Goal: Register for event/course

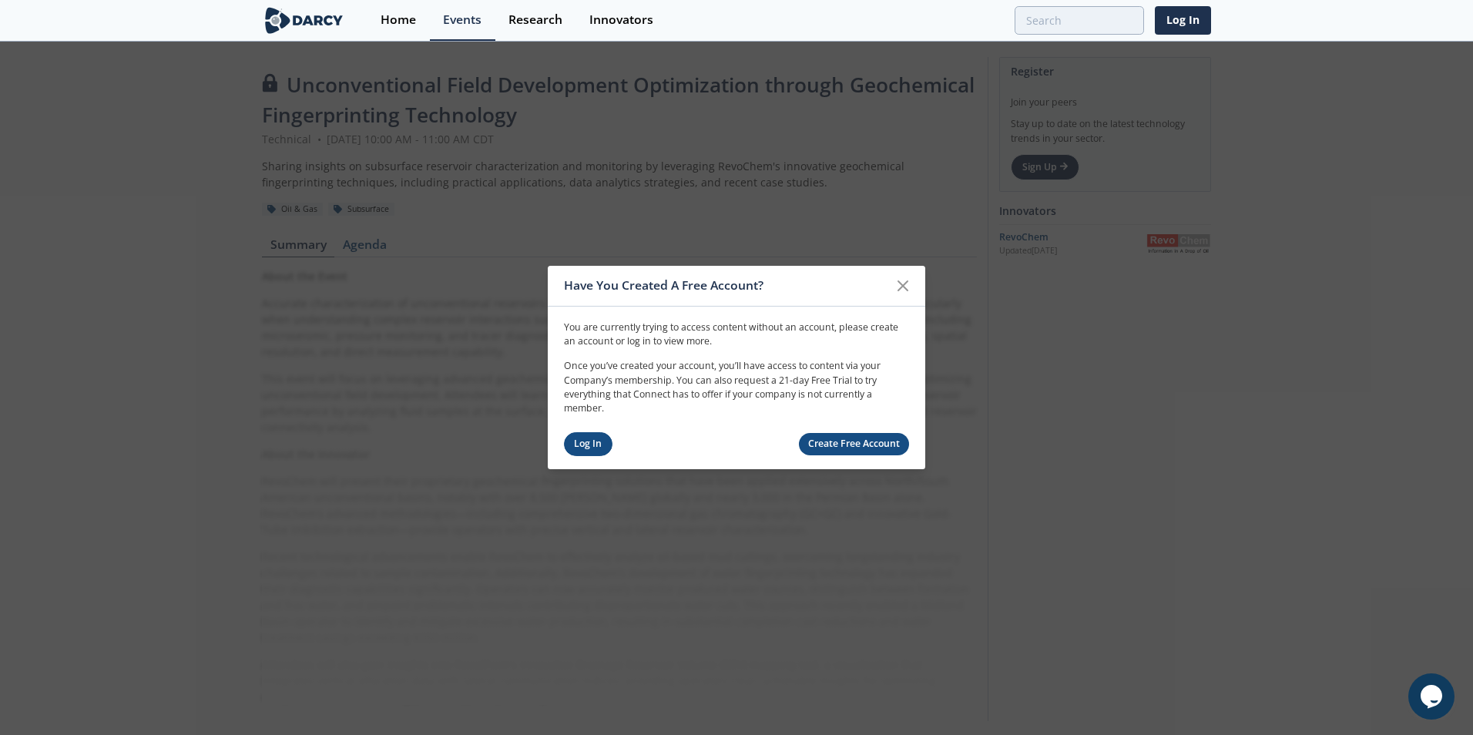
click at [586, 441] on link "Log In" at bounding box center [588, 444] width 49 height 24
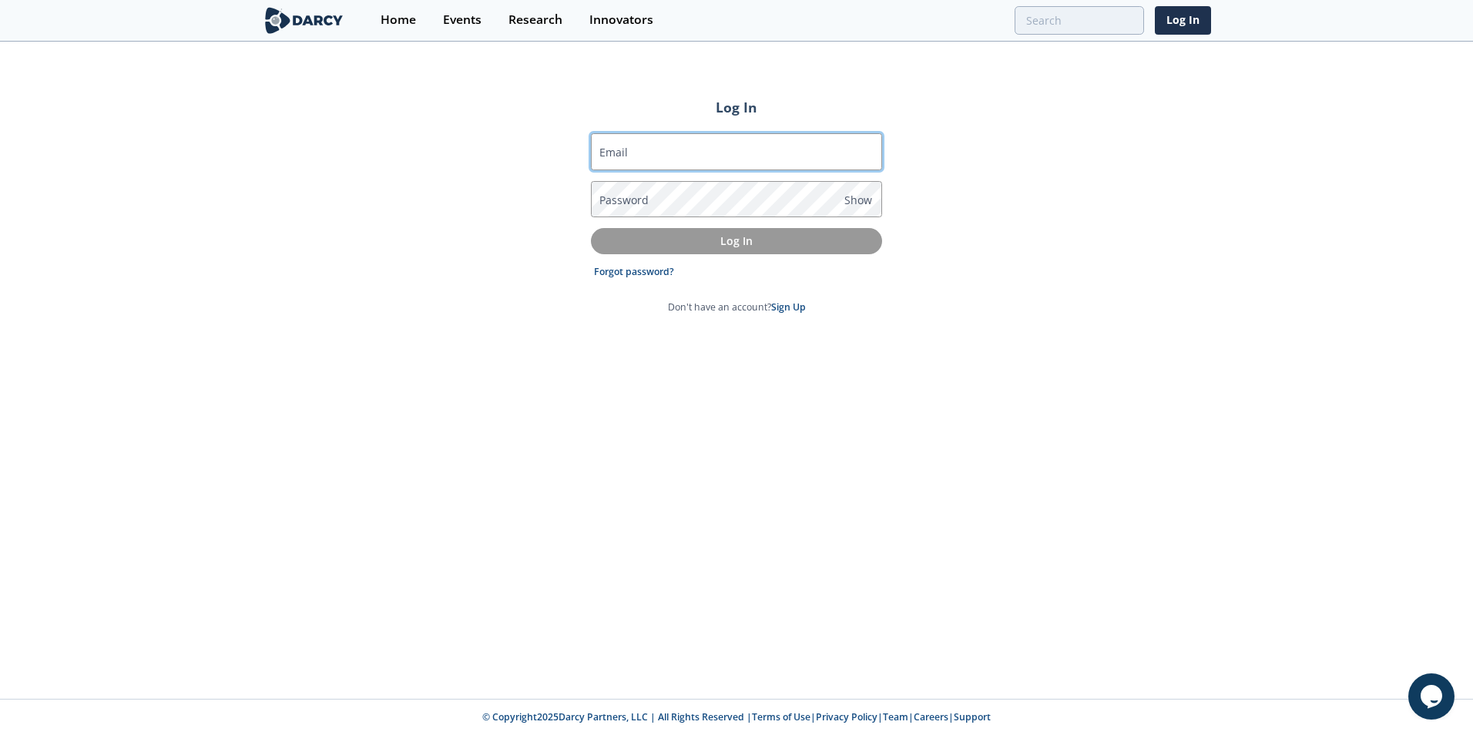
click at [653, 158] on input "Email" at bounding box center [736, 151] width 291 height 37
type input "[PERSON_NAME][EMAIL_ADDRESS][PERSON_NAME][DOMAIN_NAME]"
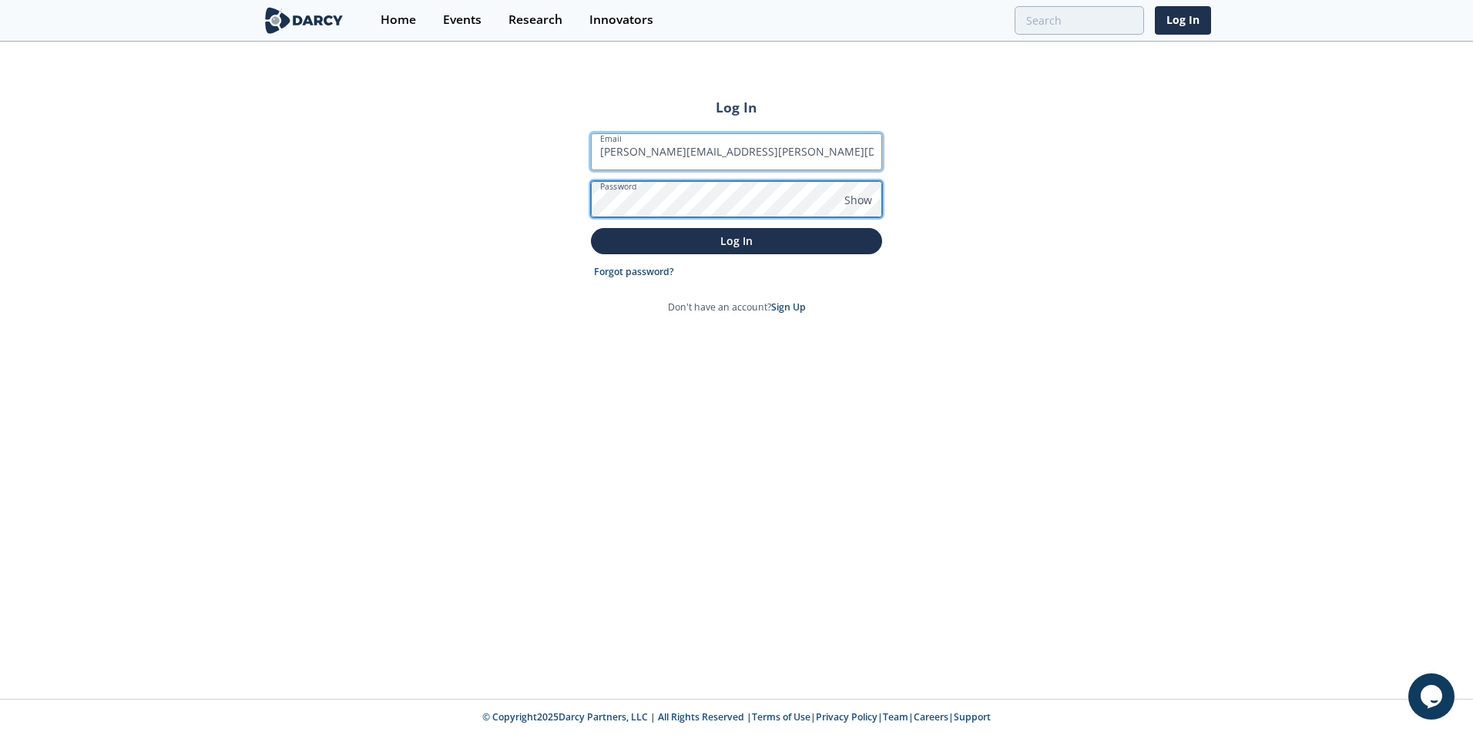
click at [591, 228] on button "Log In" at bounding box center [736, 240] width 291 height 25
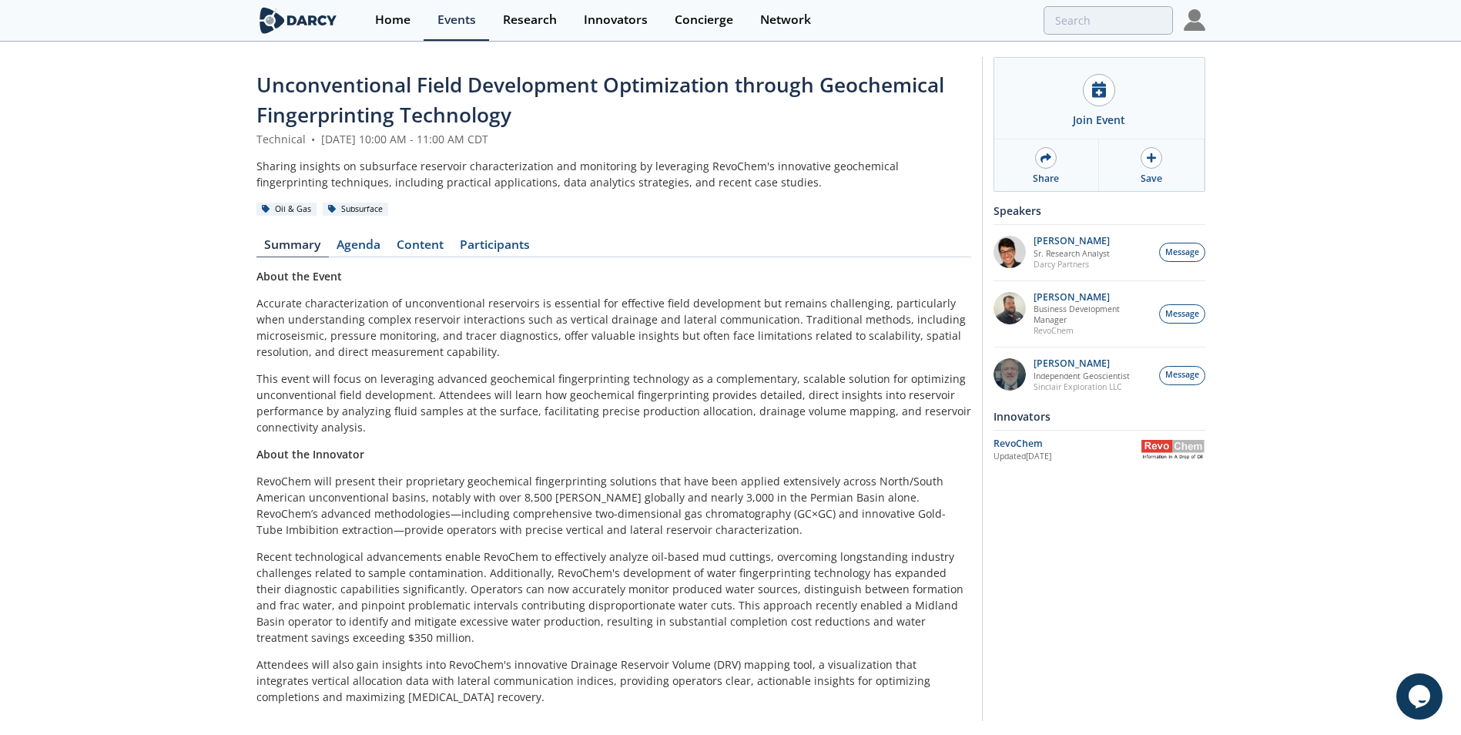
click at [673, 394] on p "This event will focus on leveraging advanced geochemical fingerprinting technol…" at bounding box center [614, 403] width 715 height 65
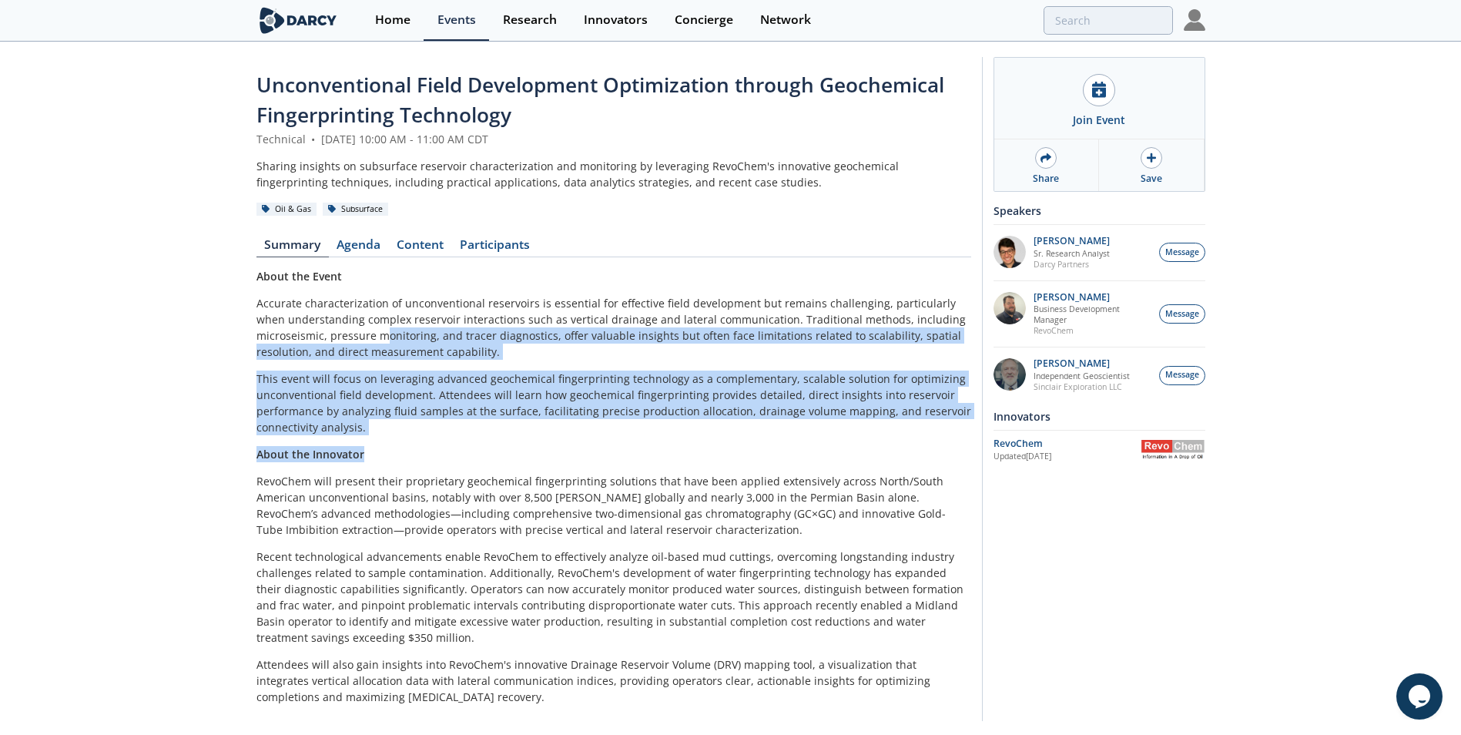
drag, startPoint x: 384, startPoint y: 328, endPoint x: 629, endPoint y: 448, distance: 272.2
click at [629, 448] on div "About the Event Accurate characterization of unconventional reservoirs is essen…" at bounding box center [614, 486] width 715 height 437
drag, startPoint x: 629, startPoint y: 448, endPoint x: 640, endPoint y: 448, distance: 11.6
click at [640, 448] on p "About the Innovator" at bounding box center [614, 454] width 715 height 16
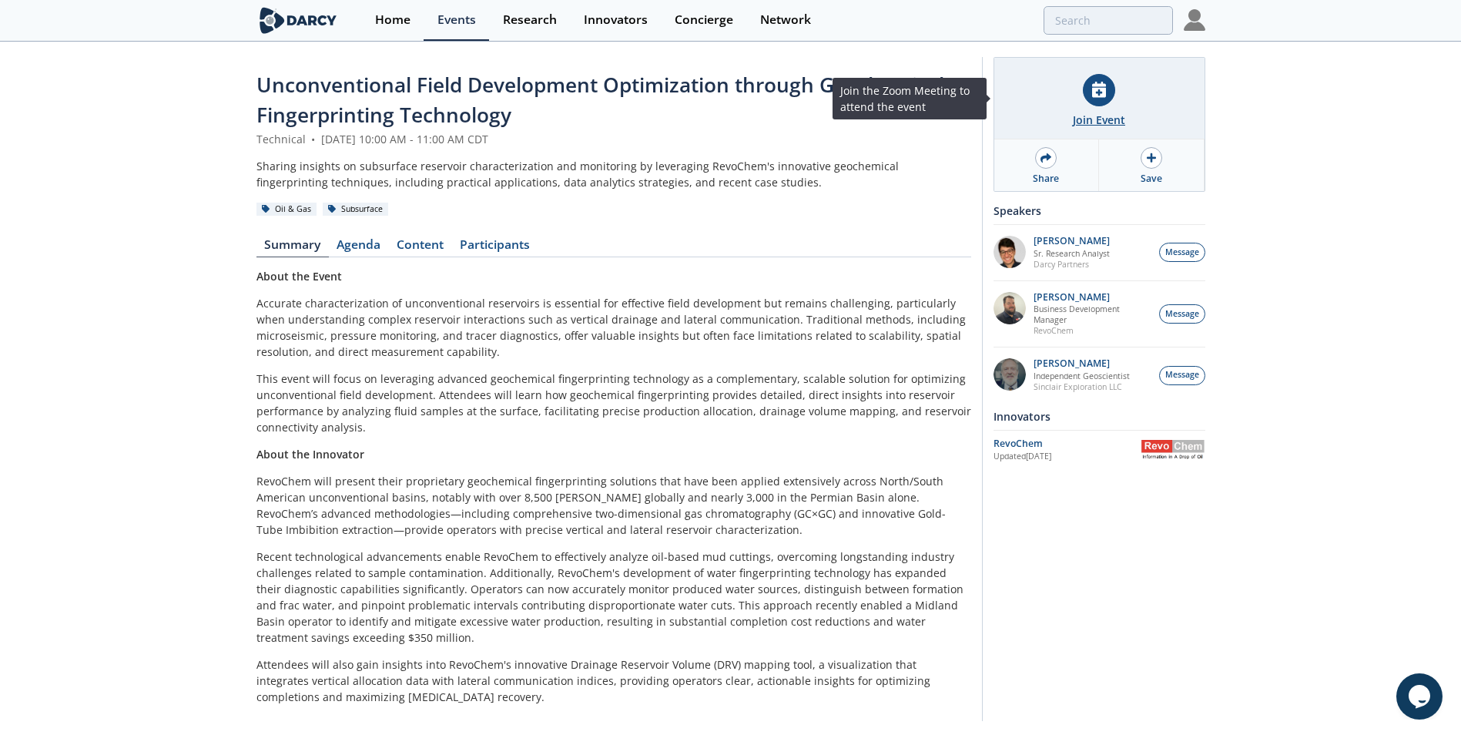
click at [1095, 106] on div "Join Event" at bounding box center [1100, 99] width 210 height 82
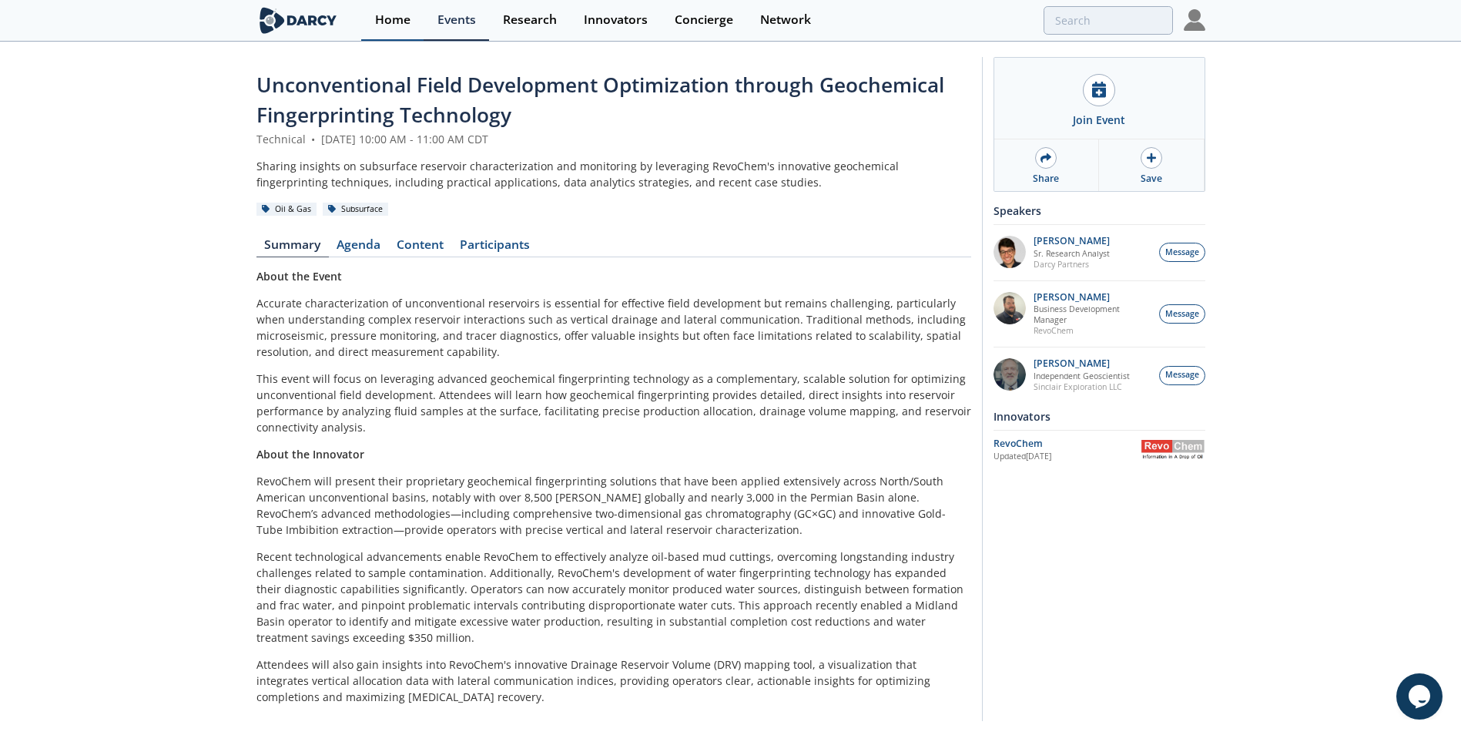
click at [393, 25] on div "Home" at bounding box center [392, 20] width 35 height 12
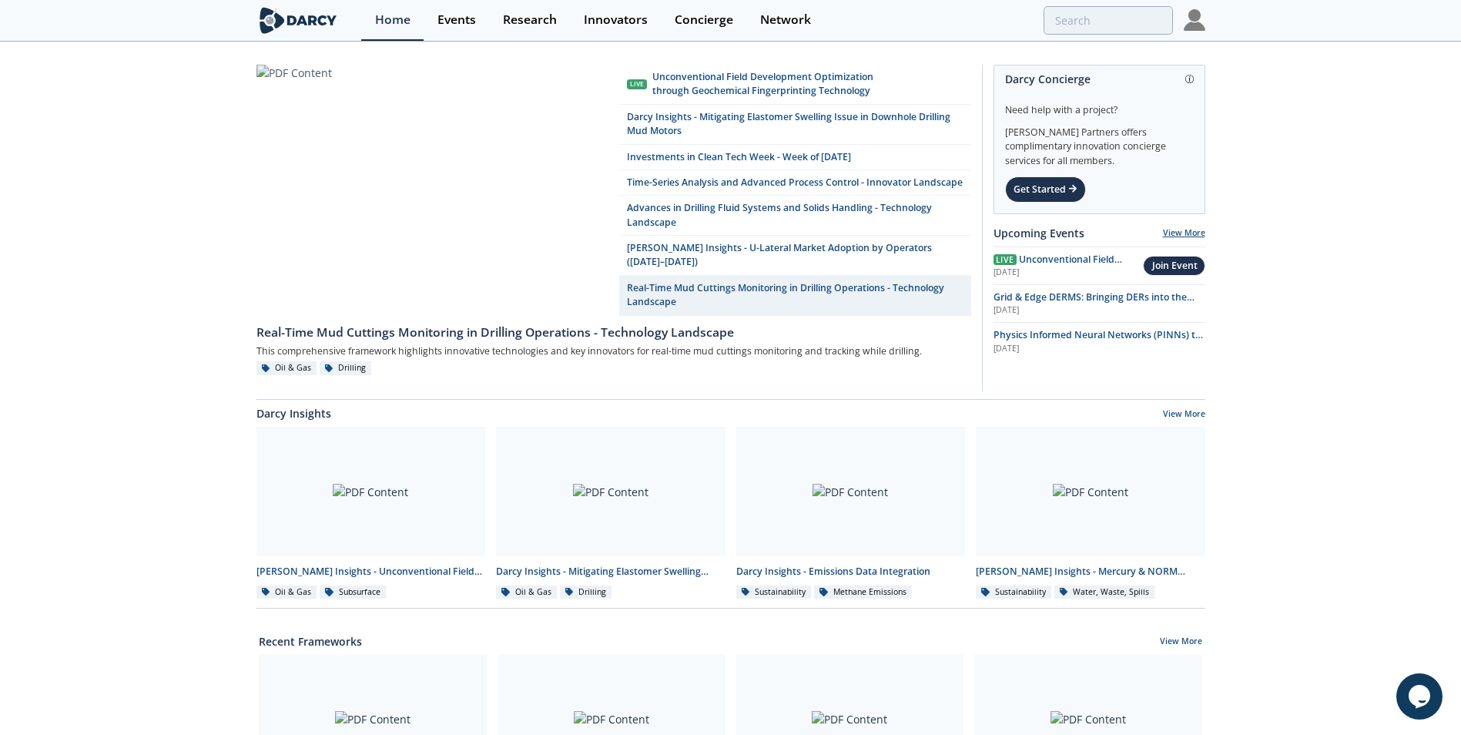
click at [1186, 229] on link "View More" at bounding box center [1184, 232] width 42 height 11
